Goal: Check status: Check status

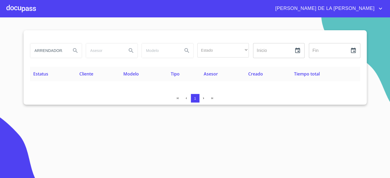
click at [68, 50] on div "ARRENDADORA CAB" at bounding box center [55, 50] width 51 height 14
click at [72, 44] on div "ARRENDADORA CAB" at bounding box center [55, 50] width 51 height 14
click at [61, 51] on input "ARRENDADORA CAB" at bounding box center [48, 50] width 36 height 14
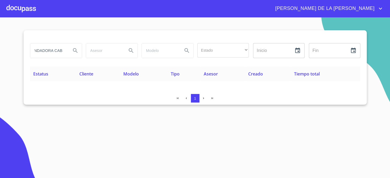
click at [61, 51] on input "ARRENDADORA CAB" at bounding box center [48, 50] width 36 height 14
drag, startPoint x: 120, startPoint y: 100, endPoint x: 116, endPoint y: 96, distance: 5.7
click at [120, 100] on div "1" at bounding box center [195, 98] width 330 height 9
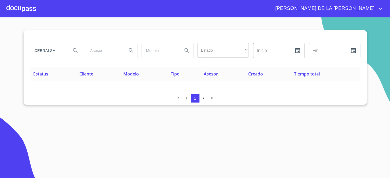
click at [63, 55] on input "CEBRALSA" at bounding box center [48, 50] width 36 height 14
paste input "OMERCIAL DE LUBRICANTES"
click at [54, 52] on input "COMERCIAL DE LUBRICANTES" at bounding box center [48, 50] width 36 height 14
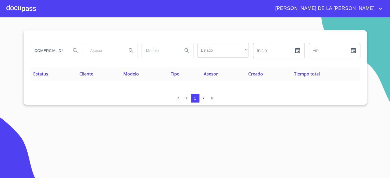
click at [54, 52] on input "COMERCIAL DE LUBRICANTES" at bounding box center [48, 50] width 36 height 14
click at [54, 53] on input "COMERCIAL DE LUBRICANTES" at bounding box center [48, 50] width 36 height 14
click at [56, 54] on input "COMERCIAL DE LUBRICANTES" at bounding box center [48, 50] width 36 height 14
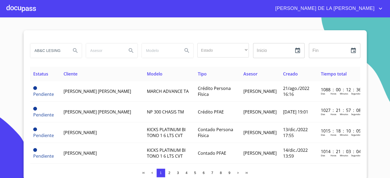
drag, startPoint x: 63, startPoint y: 51, endPoint x: 9, endPoint y: 49, distance: 54.1
click at [10, 49] on section "AB&C LESING Estado ​ ​ Inicio ​ Fin ​ Estatus Cliente Modelo Tipo Asesor Creado…" at bounding box center [195, 97] width 390 height 161
type input "S"
type input "LEASING DE [GEOGRAPHIC_DATA]"
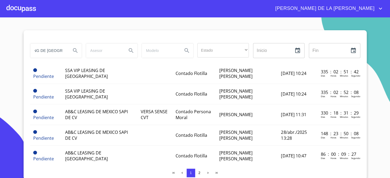
scroll to position [0, 0]
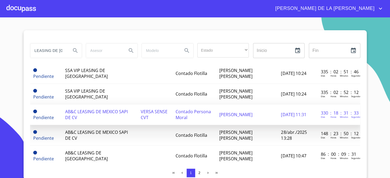
click at [102, 109] on span "AB&C LEASING DE MEXICO SAPI DE CV" at bounding box center [96, 115] width 63 height 12
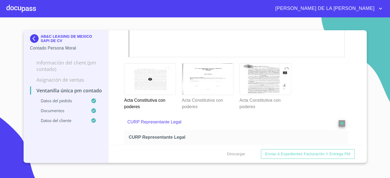
scroll to position [1047, 0]
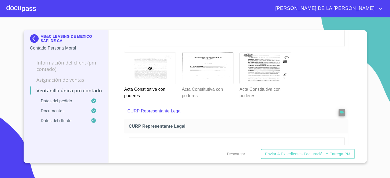
click at [159, 64] on div at bounding box center [149, 68] width 51 height 31
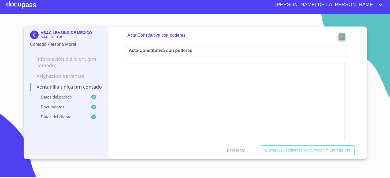
drag, startPoint x: 115, startPoint y: 46, endPoint x: 115, endPoint y: 51, distance: 4.6
click at [115, 46] on div "Ventanilla única PM contado Datos del pedido Marca   * Nissan ​ Año   * 2024 ​ …" at bounding box center [236, 84] width 255 height 115
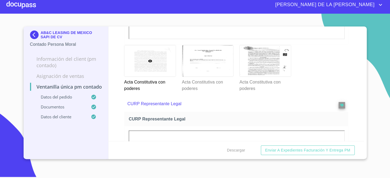
scroll to position [1054, 0]
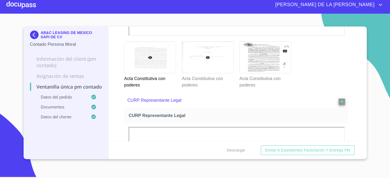
click at [212, 73] on p "Acta Constitutiva con poderes" at bounding box center [207, 80] width 51 height 15
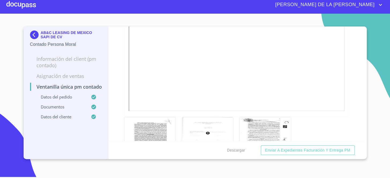
scroll to position [981, 0]
click at [254, 133] on div at bounding box center [265, 130] width 51 height 31
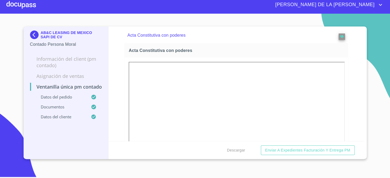
click at [32, 34] on img at bounding box center [35, 35] width 11 height 9
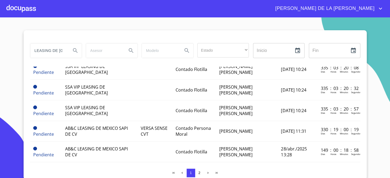
scroll to position [414, 0]
